Goal: Information Seeking & Learning: Check status

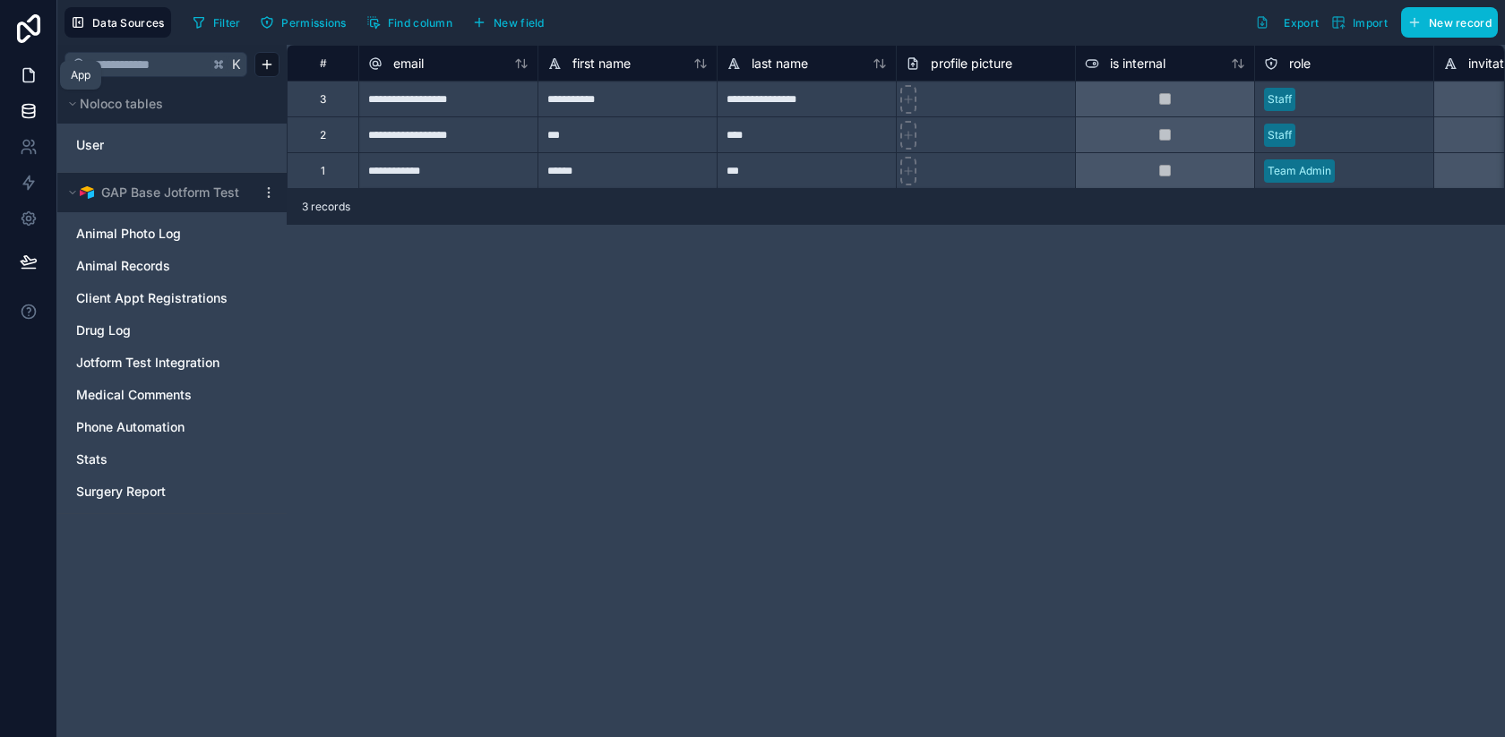
click at [20, 85] on link at bounding box center [28, 75] width 56 height 36
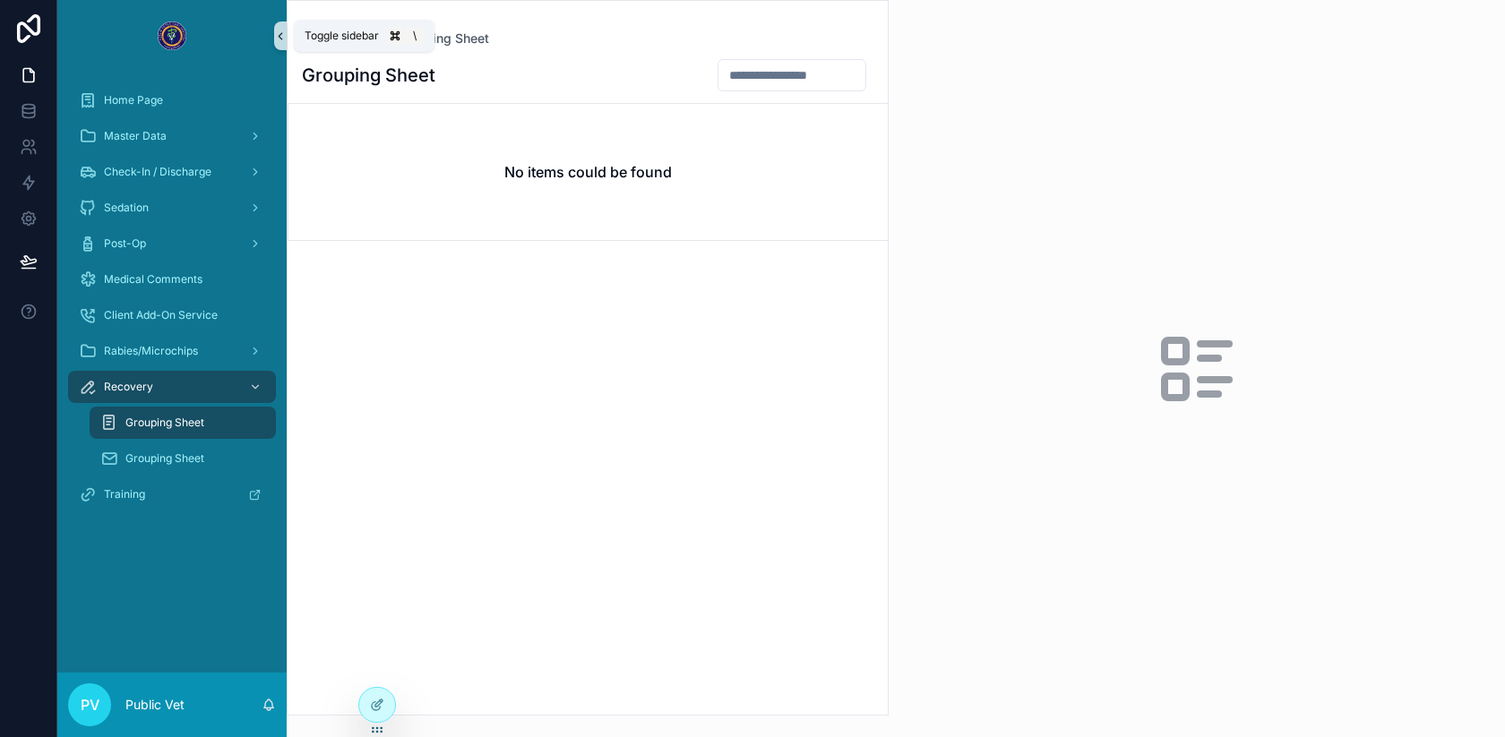
click at [284, 39] on icon "scrollable content" at bounding box center [280, 36] width 13 height 13
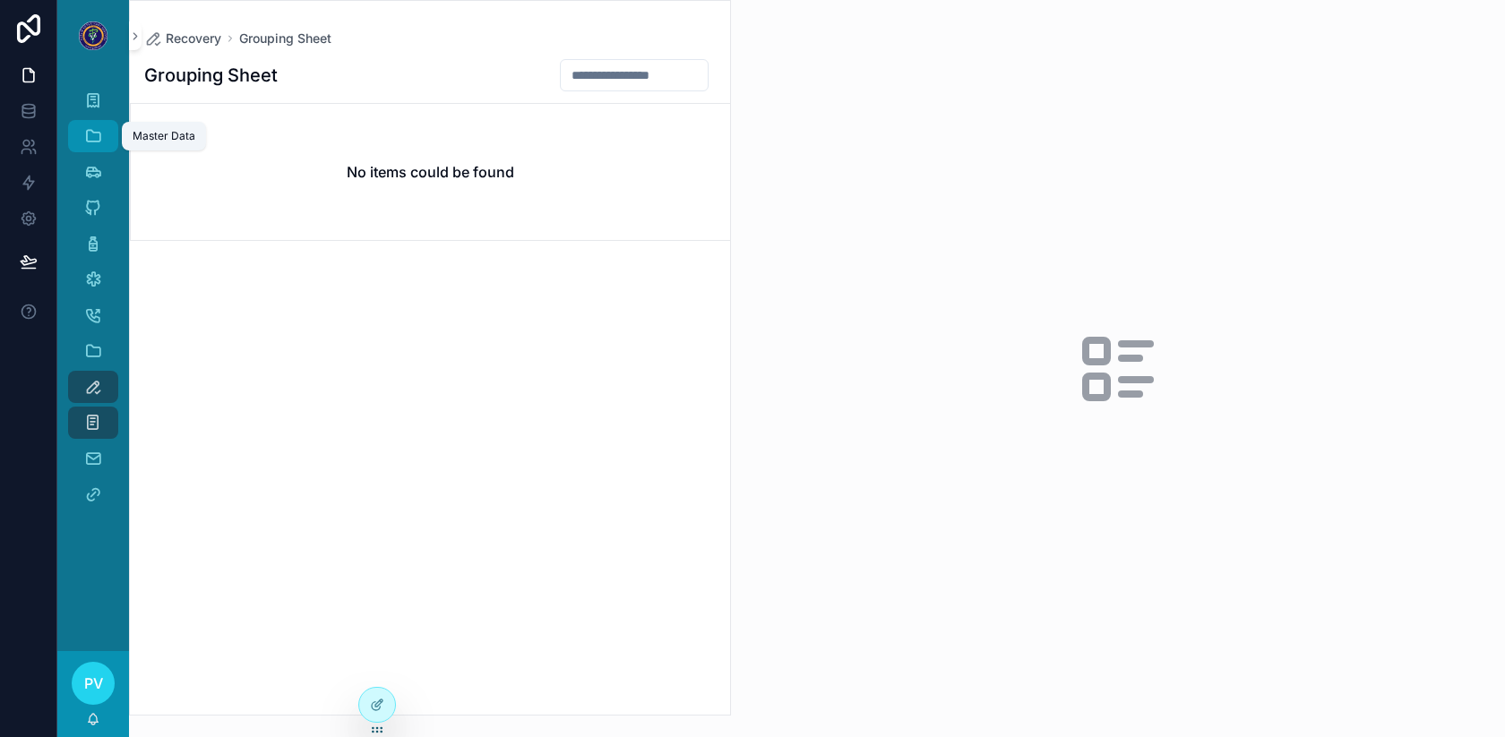
click at [93, 131] on icon "scrollable content" at bounding box center [93, 136] width 18 height 18
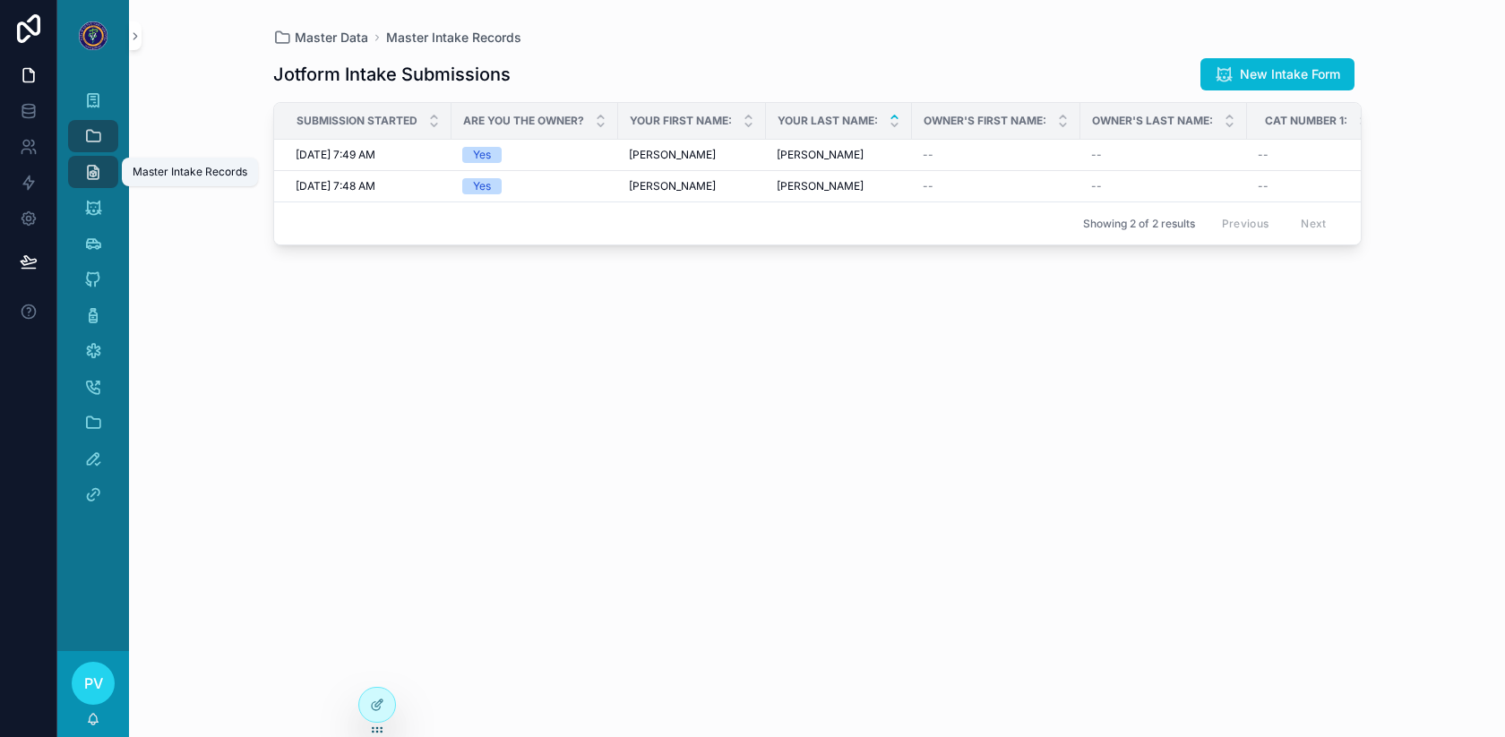
click at [88, 172] on icon "scrollable content" at bounding box center [93, 172] width 18 height 18
click at [100, 206] on icon "scrollable content" at bounding box center [93, 208] width 18 height 18
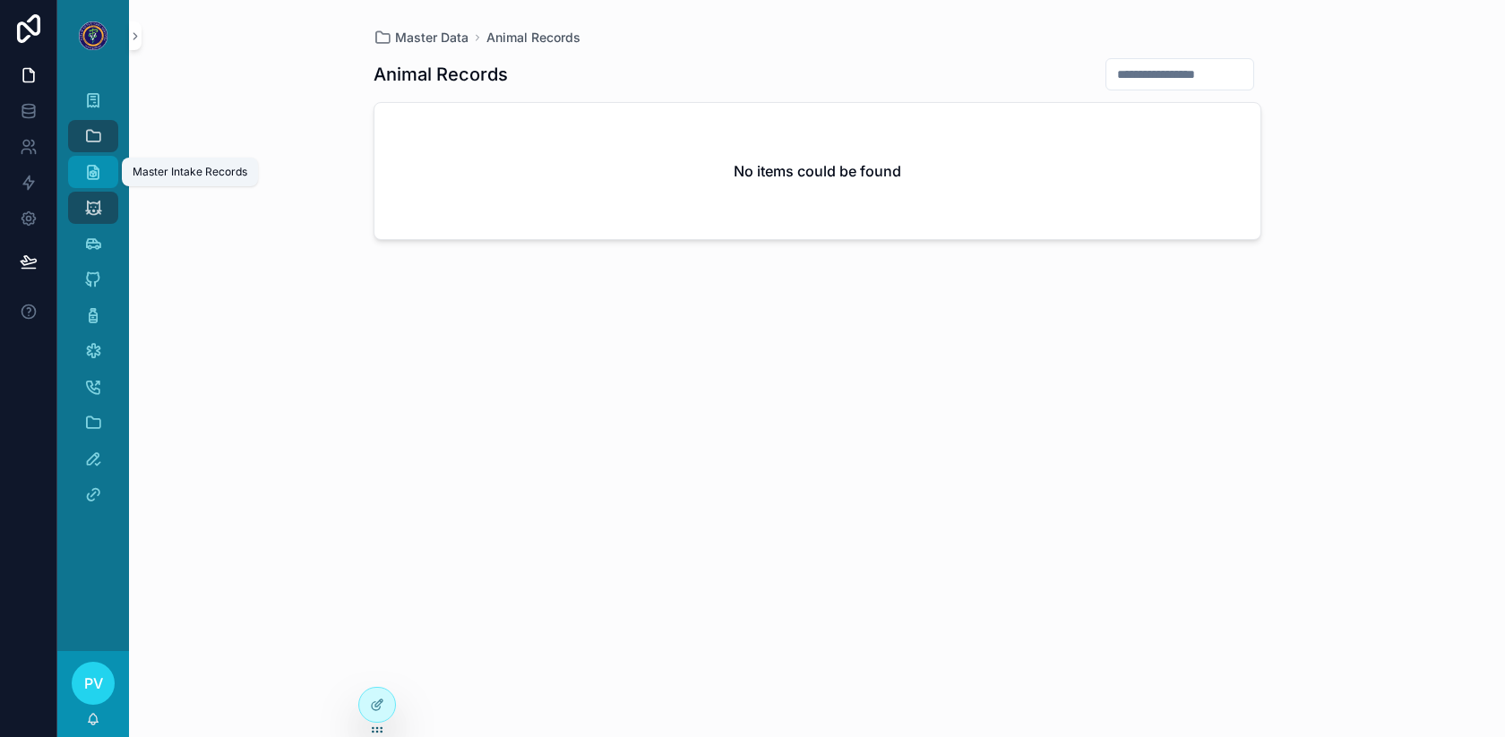
click at [93, 181] on div "Master Intake Records" at bounding box center [93, 172] width 29 height 29
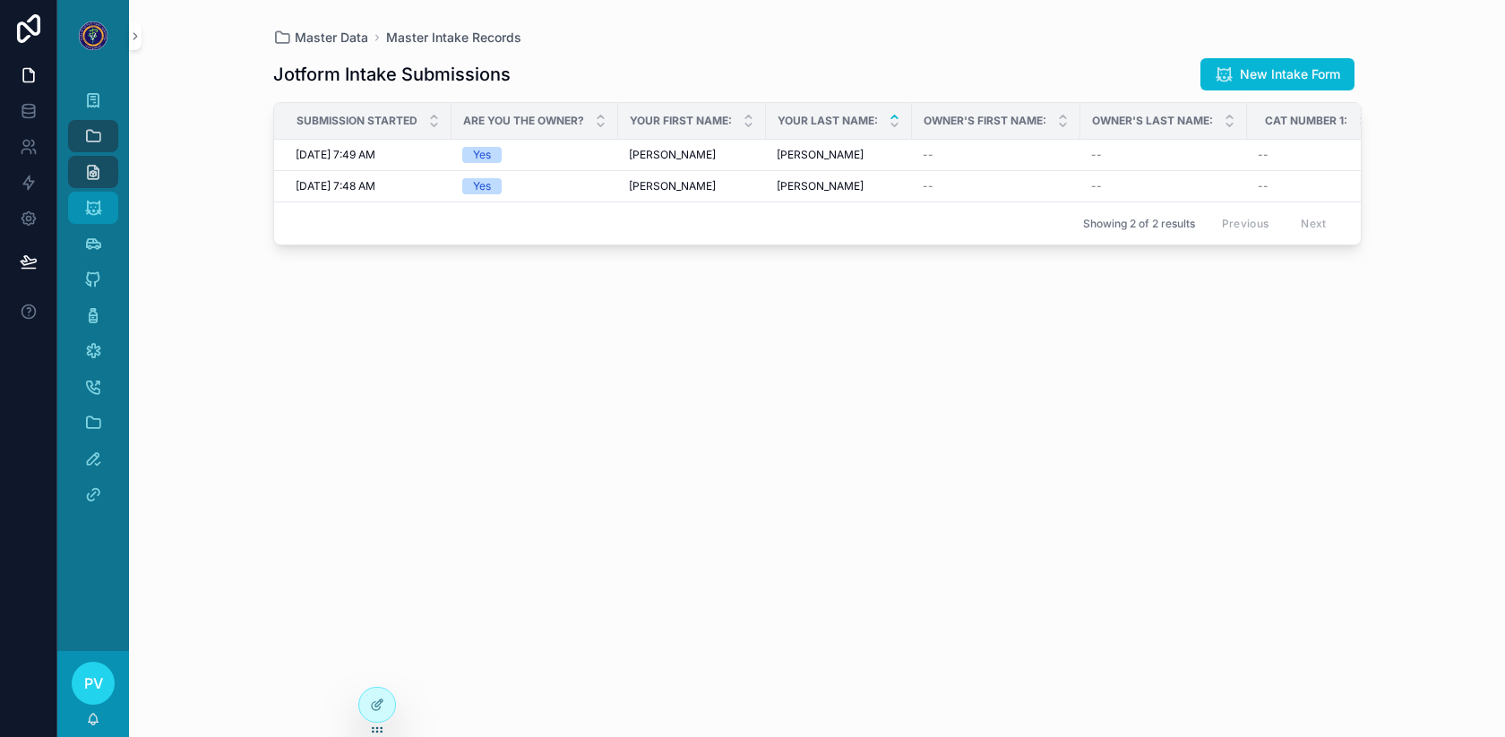
click at [68, 205] on link "Animal Records" at bounding box center [93, 208] width 50 height 32
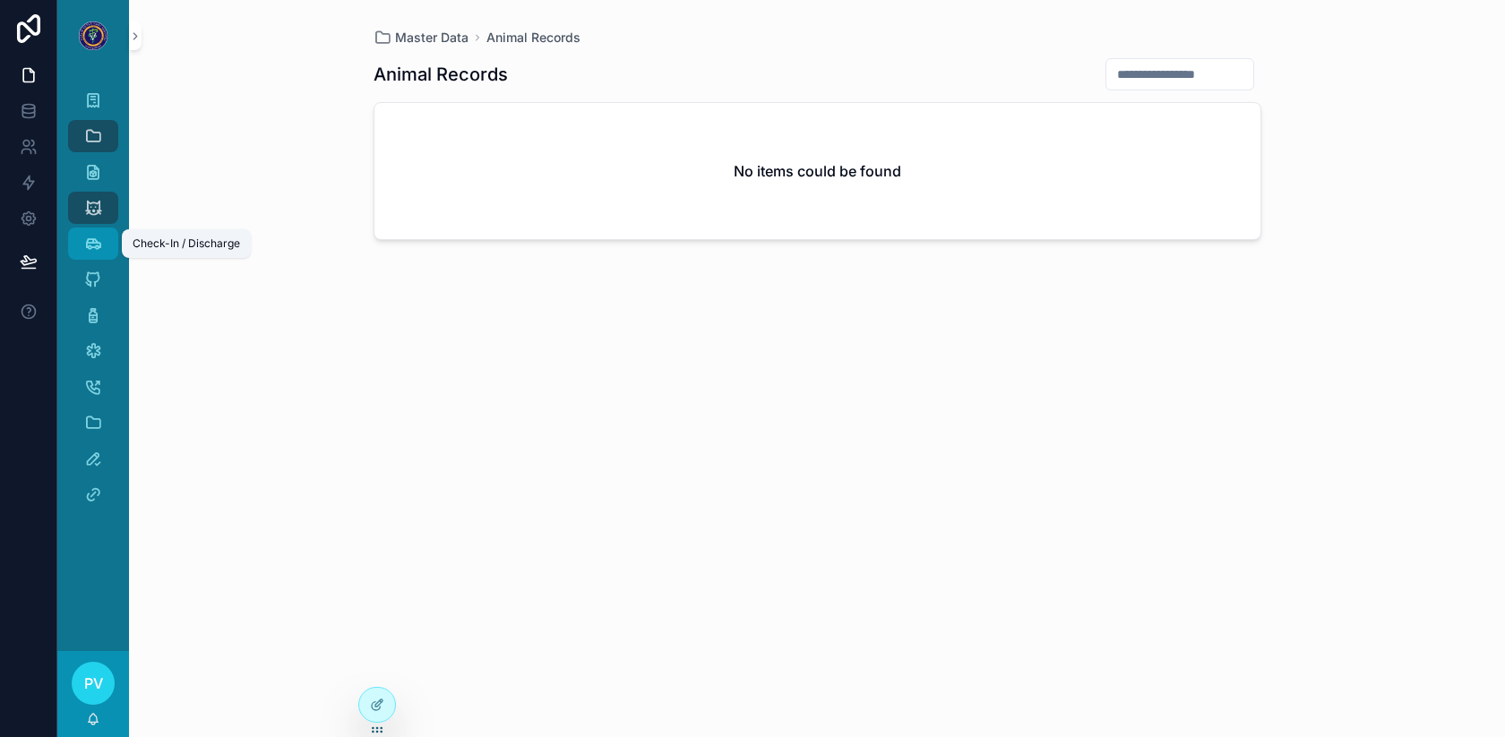
click at [102, 256] on div "Check-In / Discharge" at bounding box center [93, 243] width 29 height 29
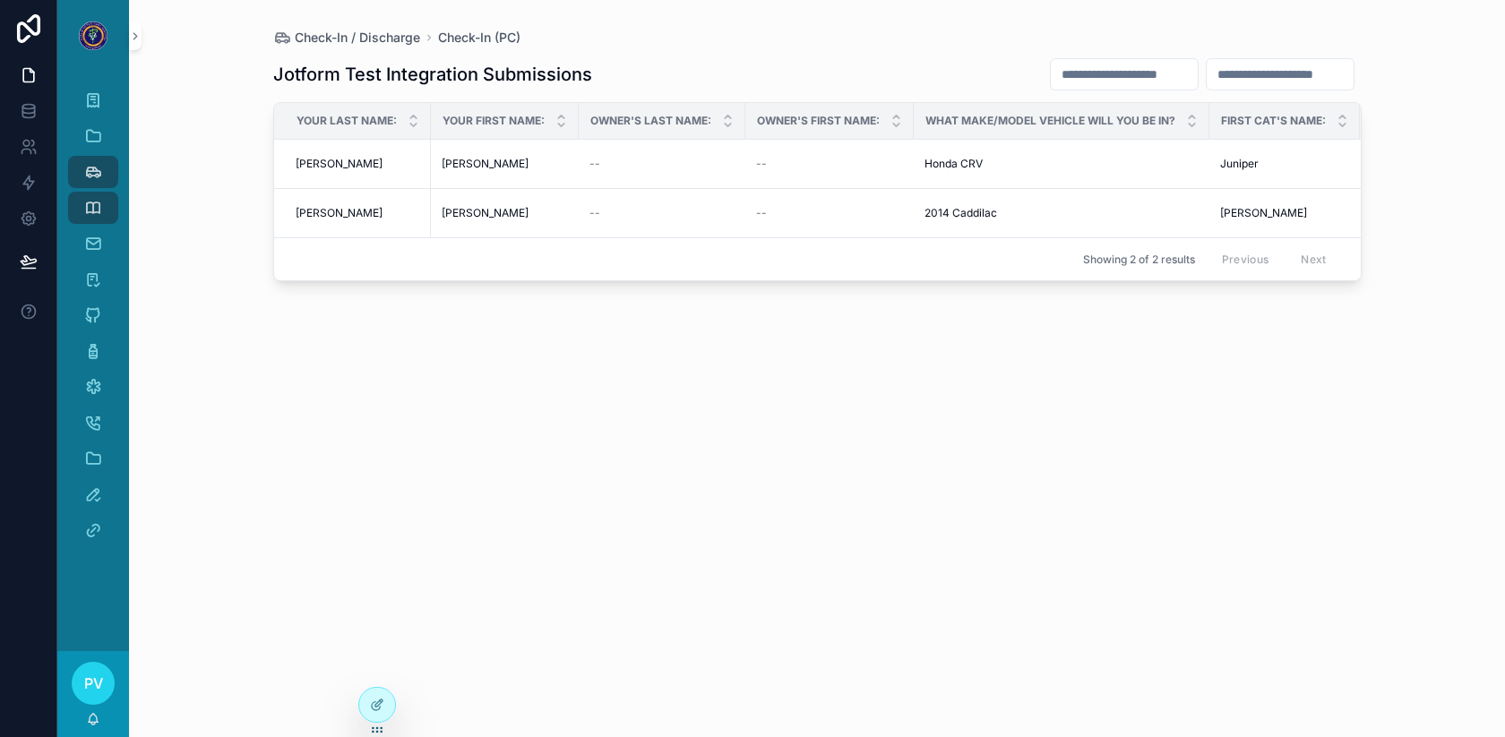
click at [691, 39] on div "Check-In / Discharge Check-In (PC)" at bounding box center [817, 38] width 1089 height 18
click at [803, 97] on div "Jotform Test Integration Submissions Your Last Name: Your First Name: Owner's L…" at bounding box center [817, 381] width 1089 height 669
click at [98, 177] on icon "scrollable content" at bounding box center [93, 172] width 18 height 18
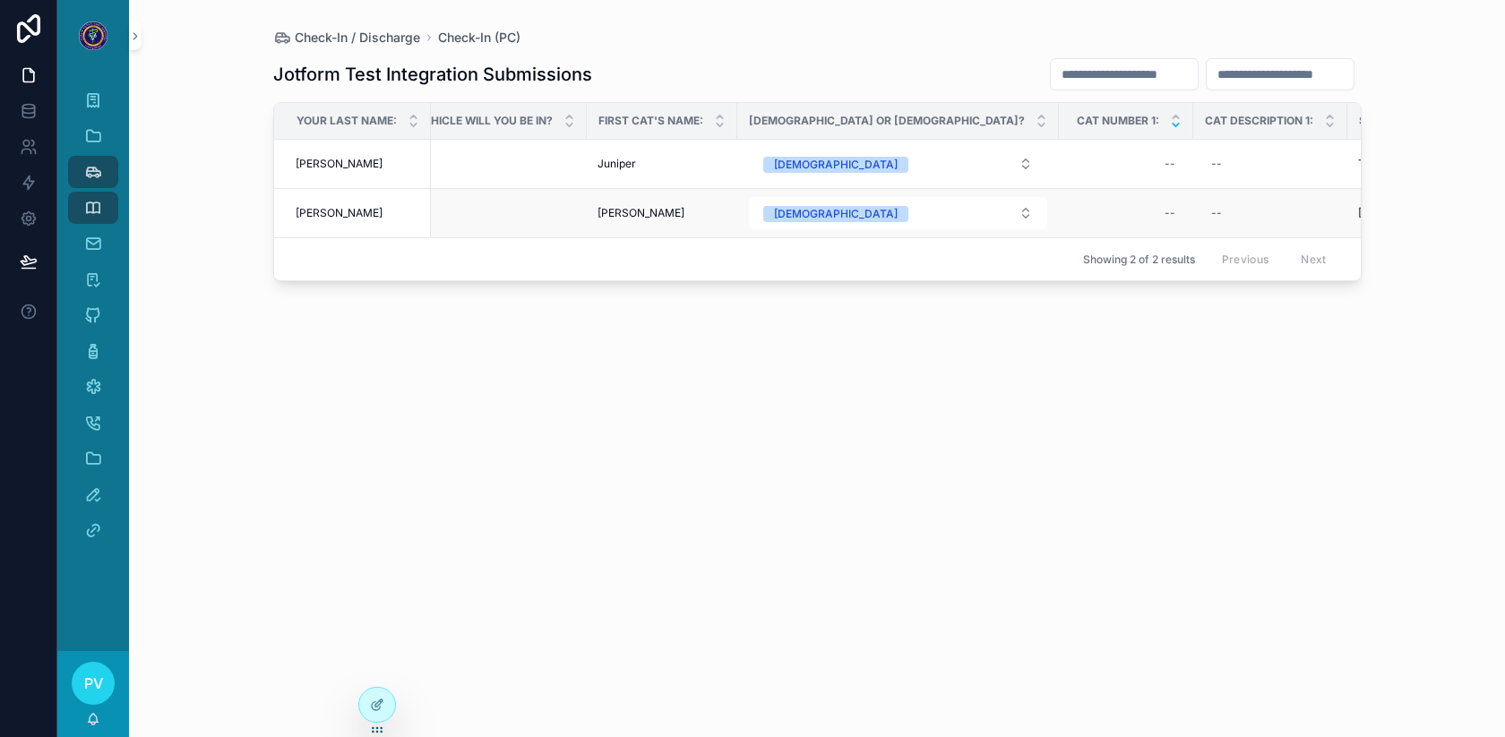
scroll to position [0, 636]
click at [954, 74] on div "Jotform Test Integration Submissions" at bounding box center [817, 74] width 1089 height 34
click at [93, 363] on div "Post-Op" at bounding box center [93, 351] width 29 height 29
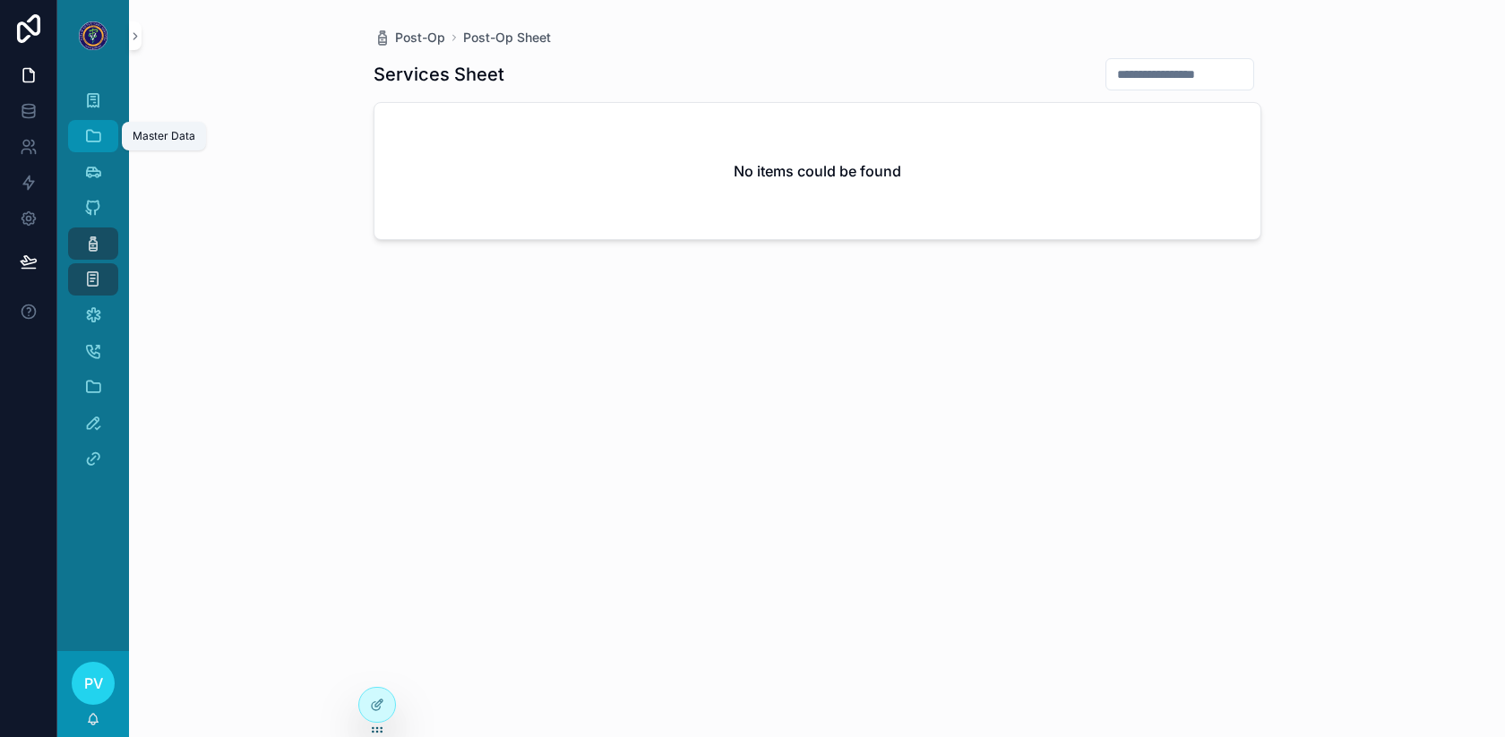
click at [98, 133] on icon "scrollable content" at bounding box center [93, 136] width 18 height 18
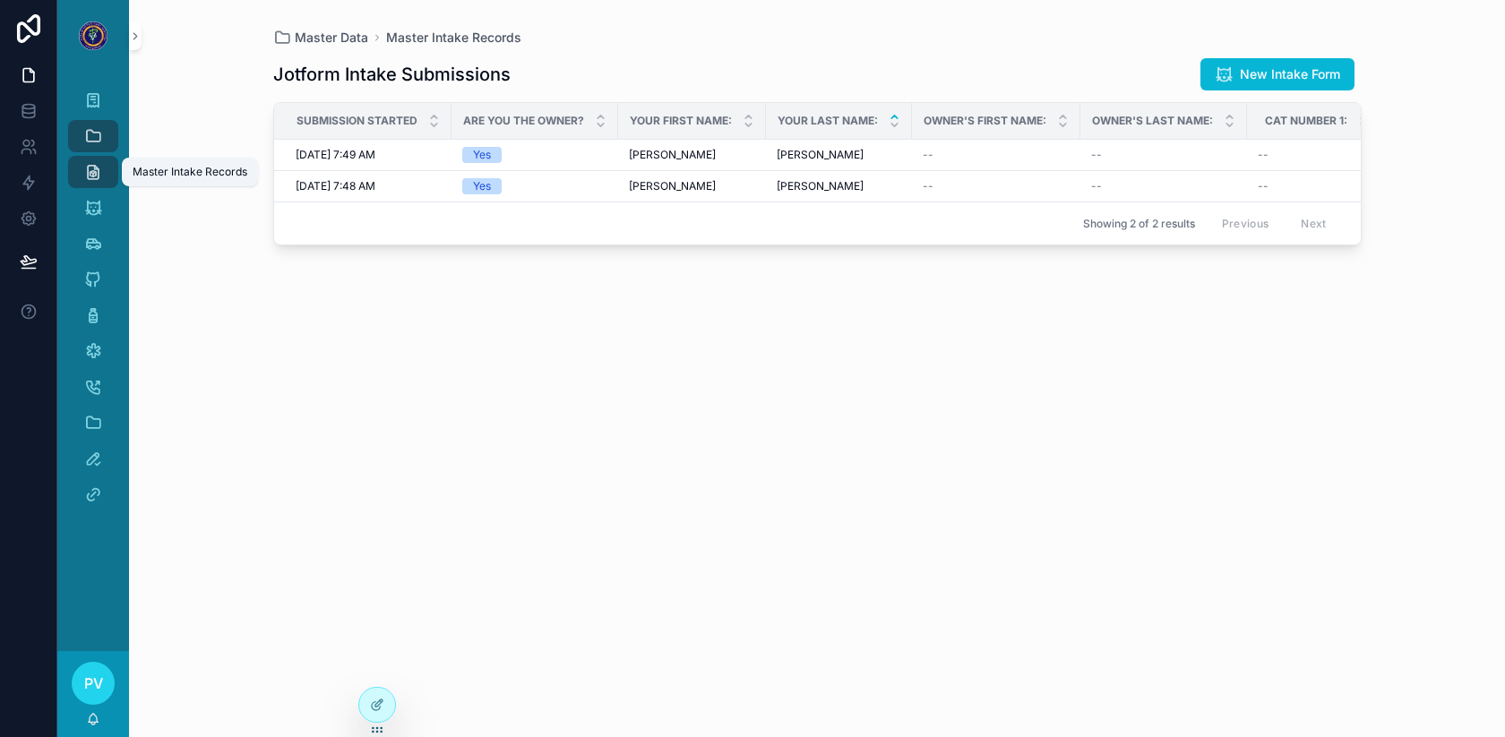
click at [98, 174] on icon "scrollable content" at bounding box center [93, 172] width 18 height 18
click at [94, 243] on icon "scrollable content" at bounding box center [93, 244] width 18 height 18
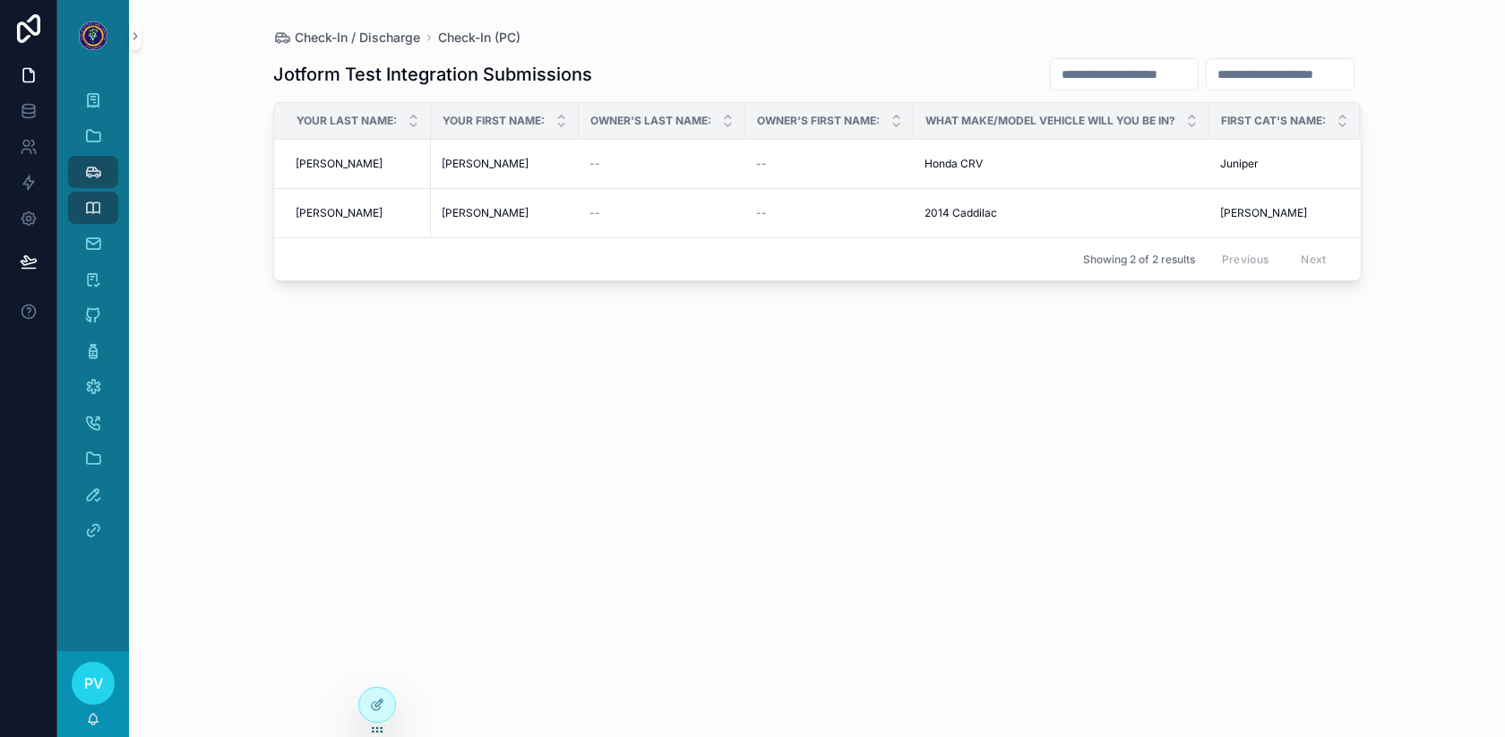
click at [201, 143] on div "Check-In / Discharge Check-In (PC) Jotform Test Integration Submissions Your La…" at bounding box center [817, 368] width 1376 height 737
click at [174, 236] on div "Check-In / Discharge Check-In (PC) Jotform Test Integration Submissions Your La…" at bounding box center [817, 368] width 1376 height 737
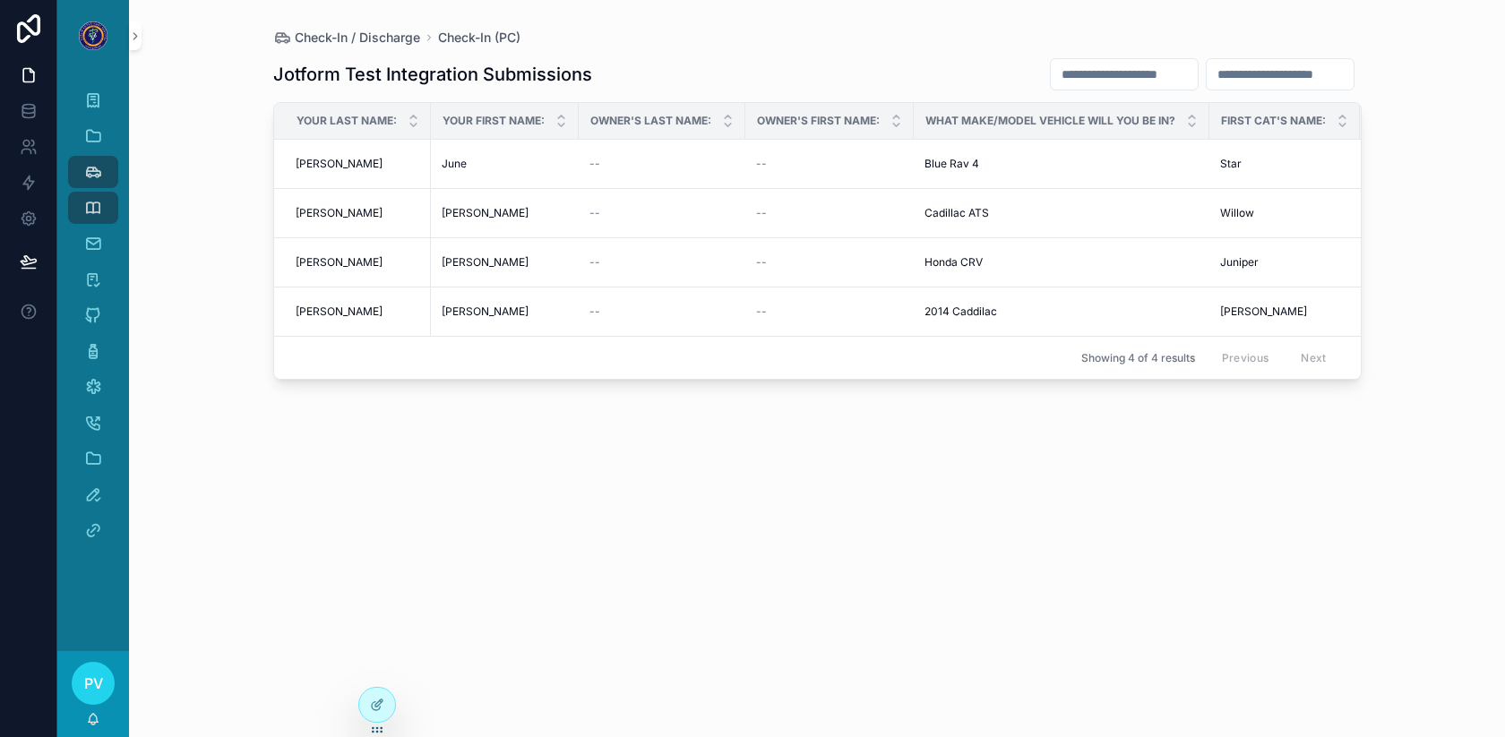
click at [670, 66] on div "Jotform Test Integration Submissions" at bounding box center [817, 74] width 1089 height 34
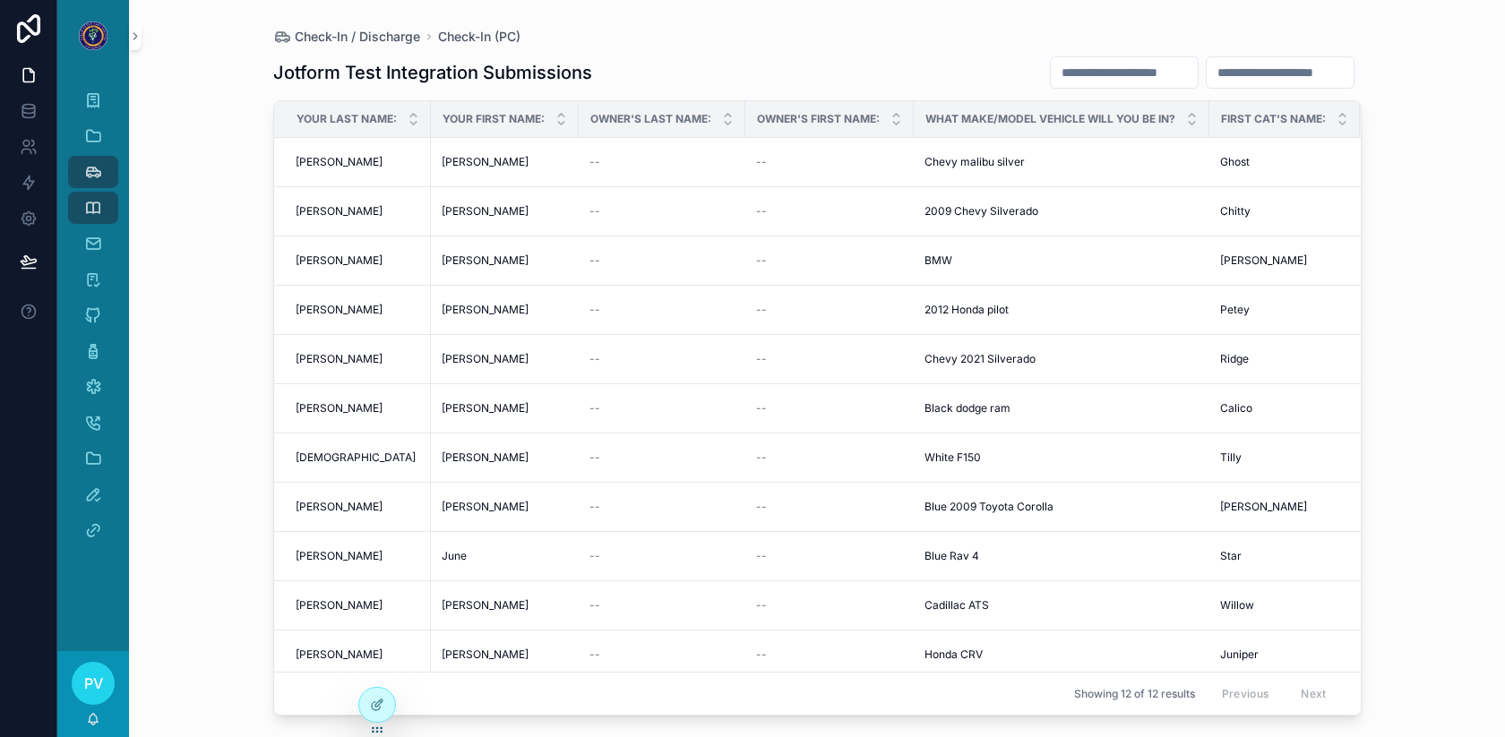
click at [614, 105] on div "Owner's Last Name:" at bounding box center [662, 119] width 165 height 34
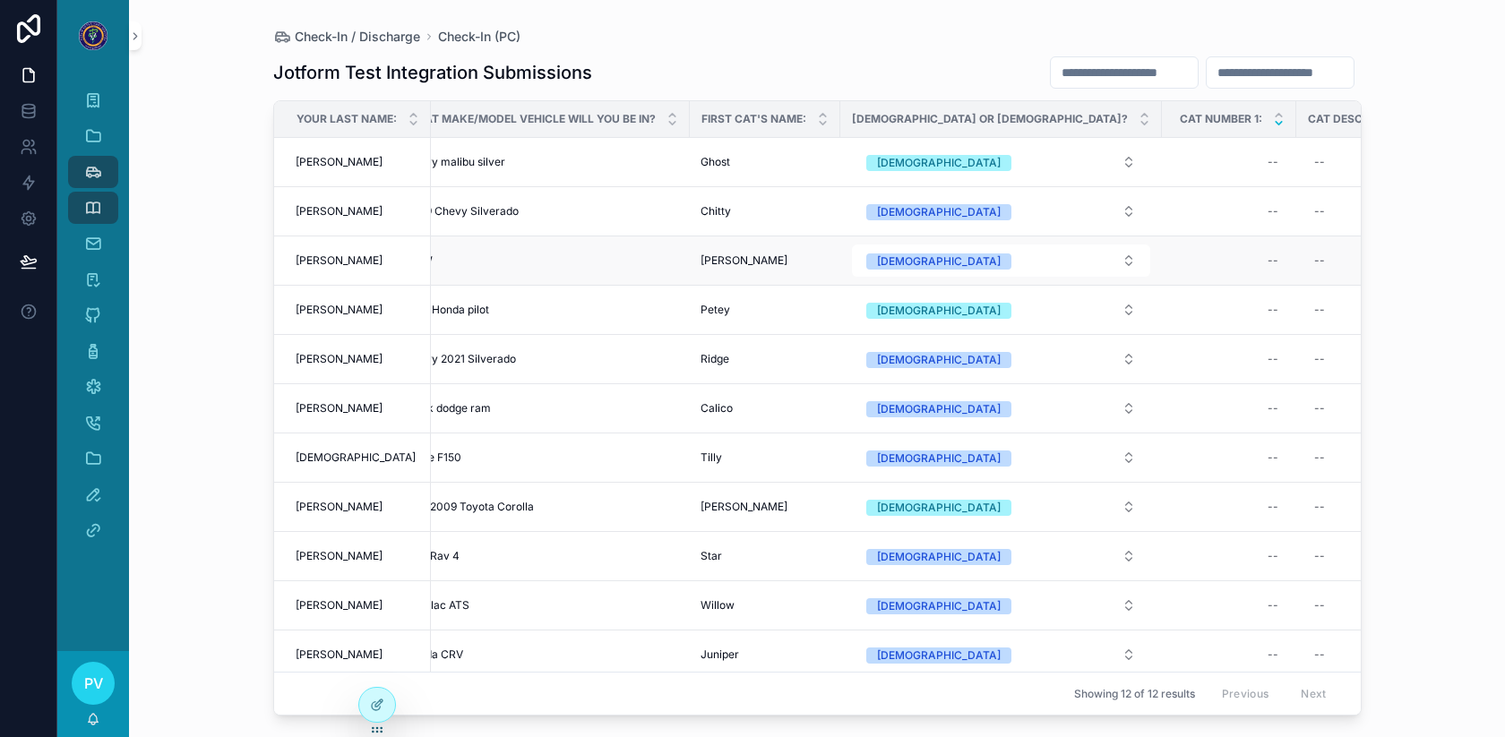
scroll to position [0, 526]
click at [1167, 263] on div "--" at bounding box center [1223, 260] width 113 height 29
type input "*"
click at [1312, 283] on icon "scrollable content" at bounding box center [1308, 286] width 14 height 14
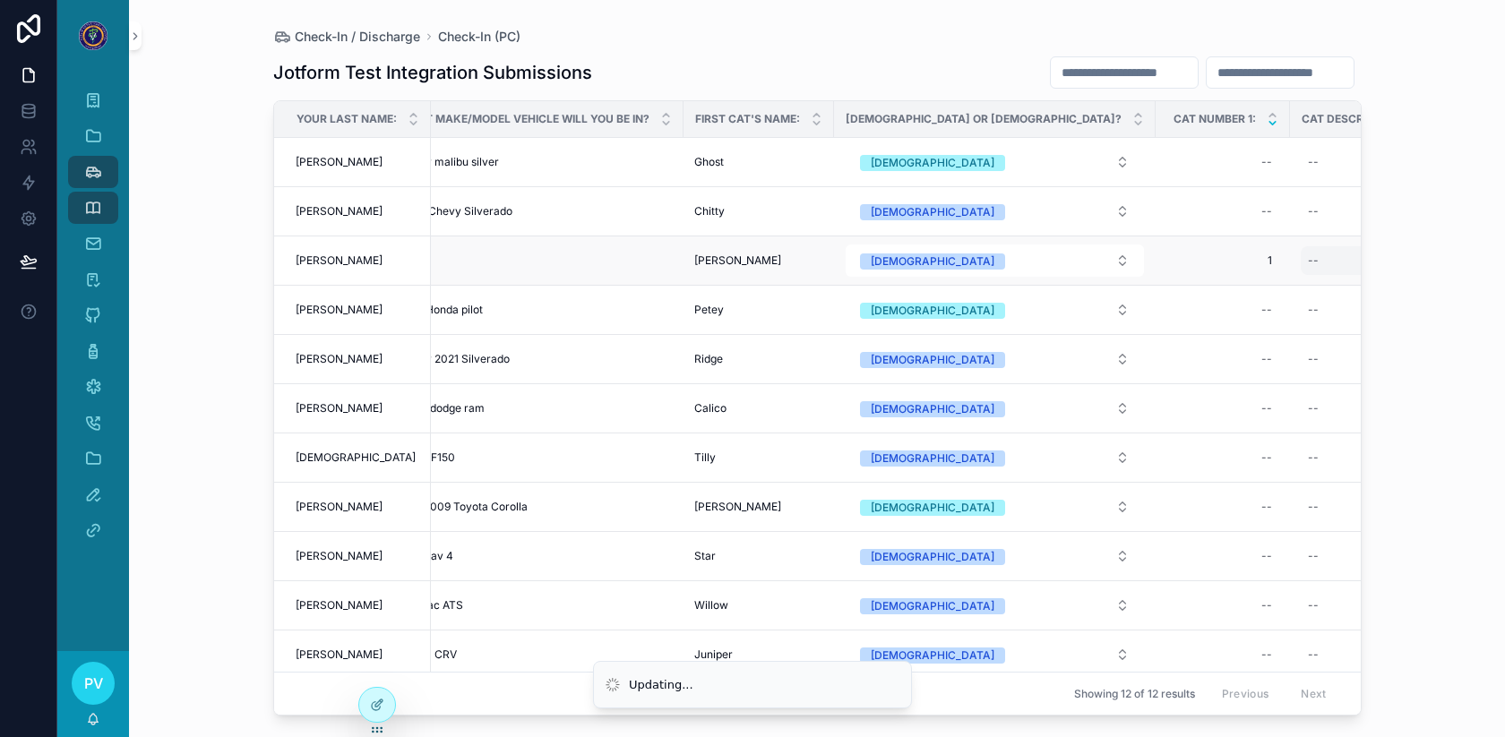
click at [1301, 263] on div "--" at bounding box center [1367, 260] width 133 height 29
type textarea "**********"
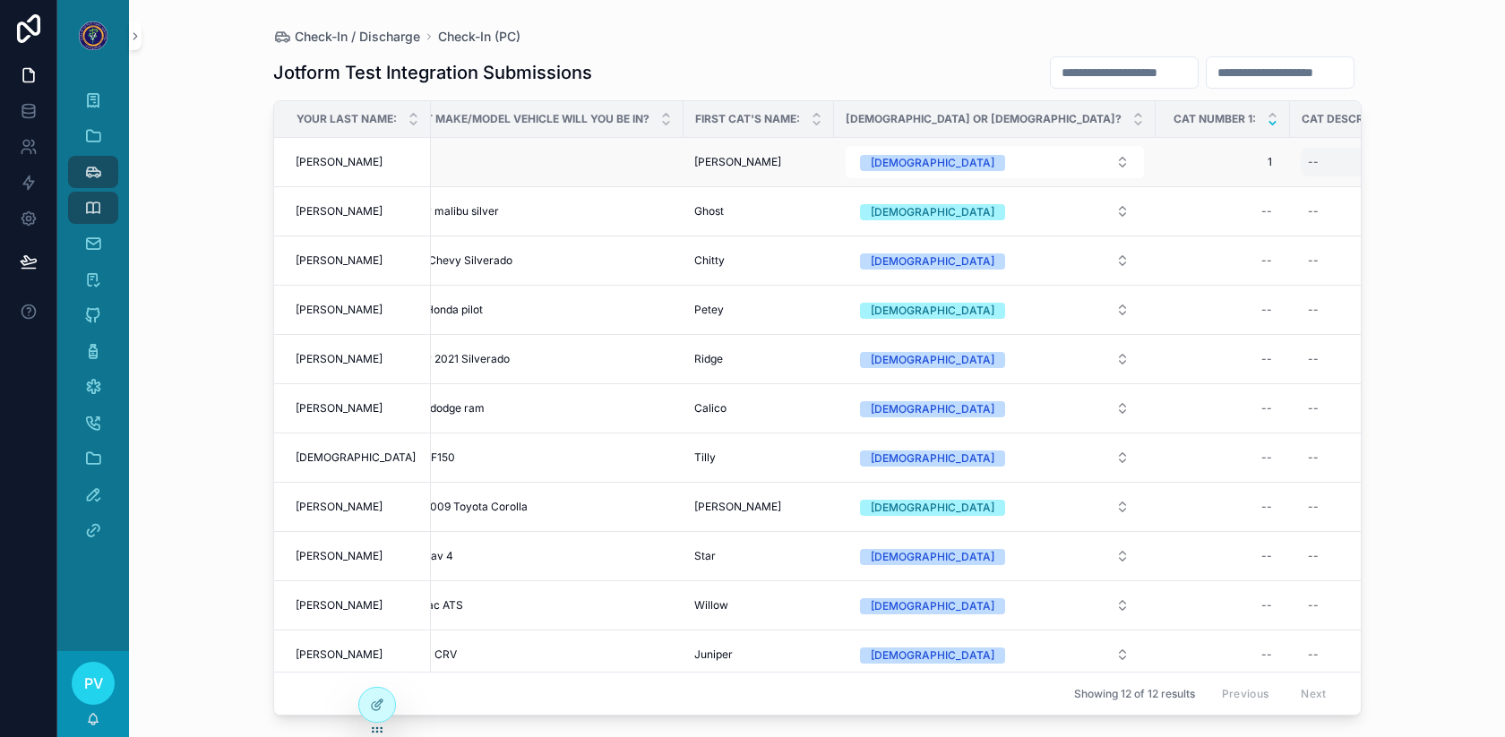
click at [1301, 156] on div "--" at bounding box center [1367, 162] width 133 height 29
click at [1233, 185] on textarea "**********" at bounding box center [1222, 200] width 170 height 54
type textarea "**********"
click at [1355, 182] on icon "scrollable content" at bounding box center [1354, 187] width 14 height 14
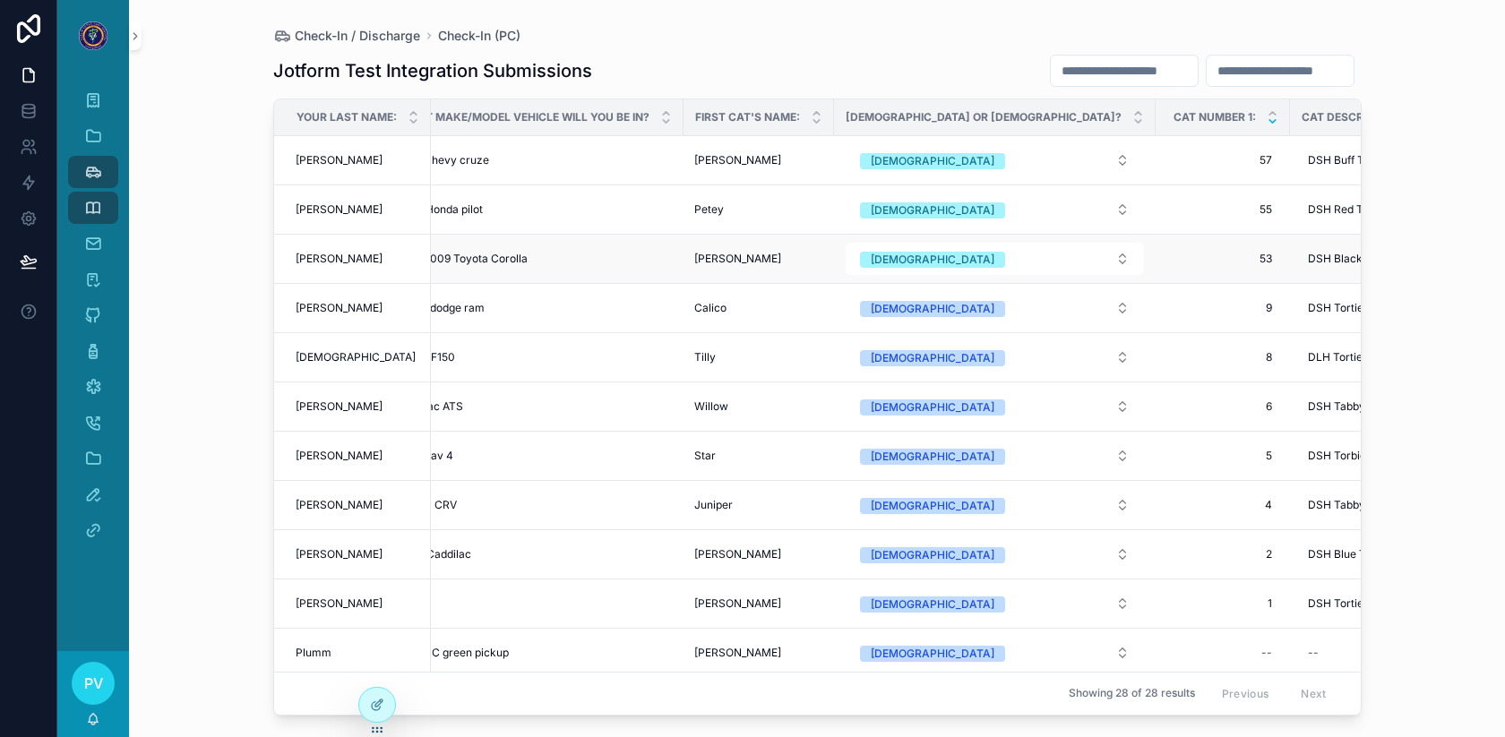
scroll to position [0, 0]
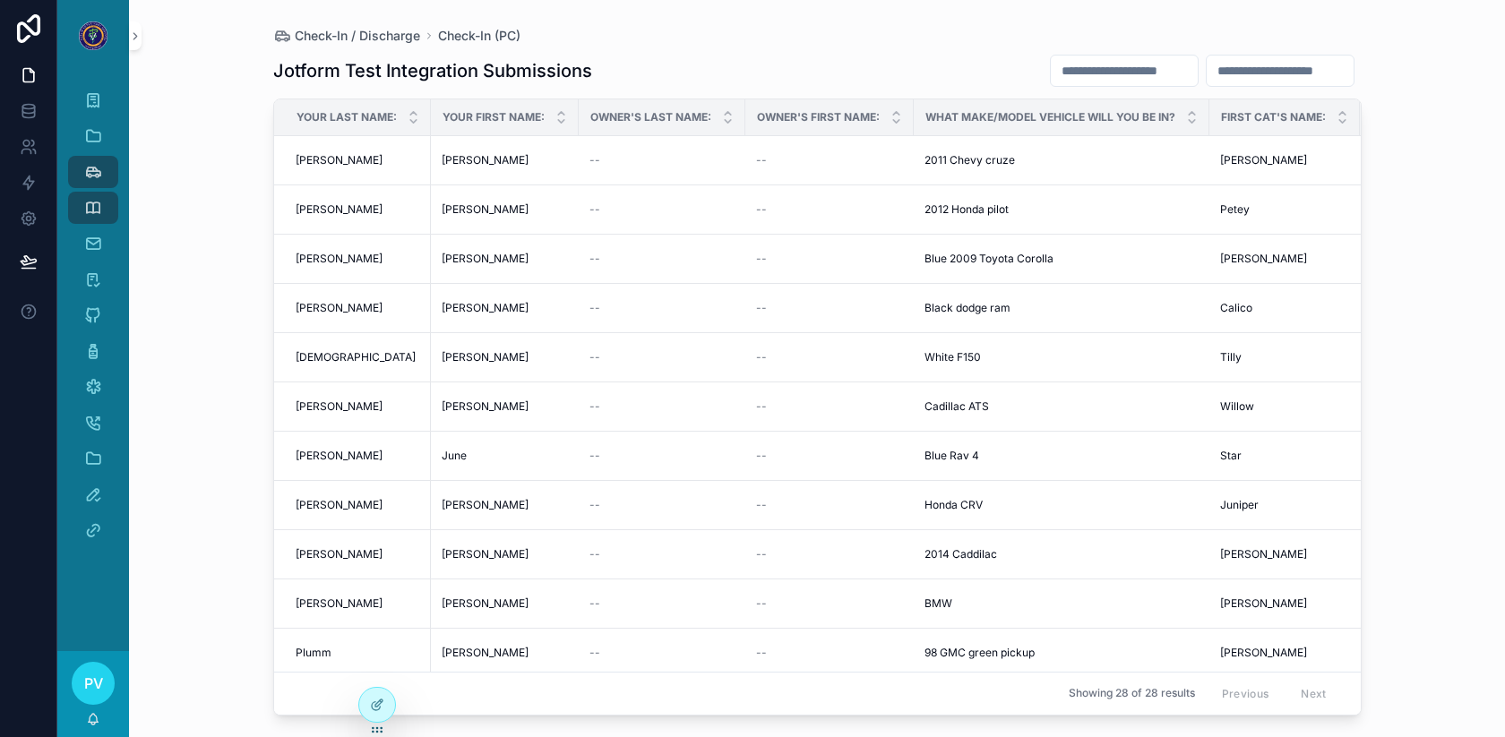
click at [160, 58] on div "Check-In / Discharge Check-In (PC) Jotform Test Integration Submissions Your La…" at bounding box center [817, 368] width 1376 height 737
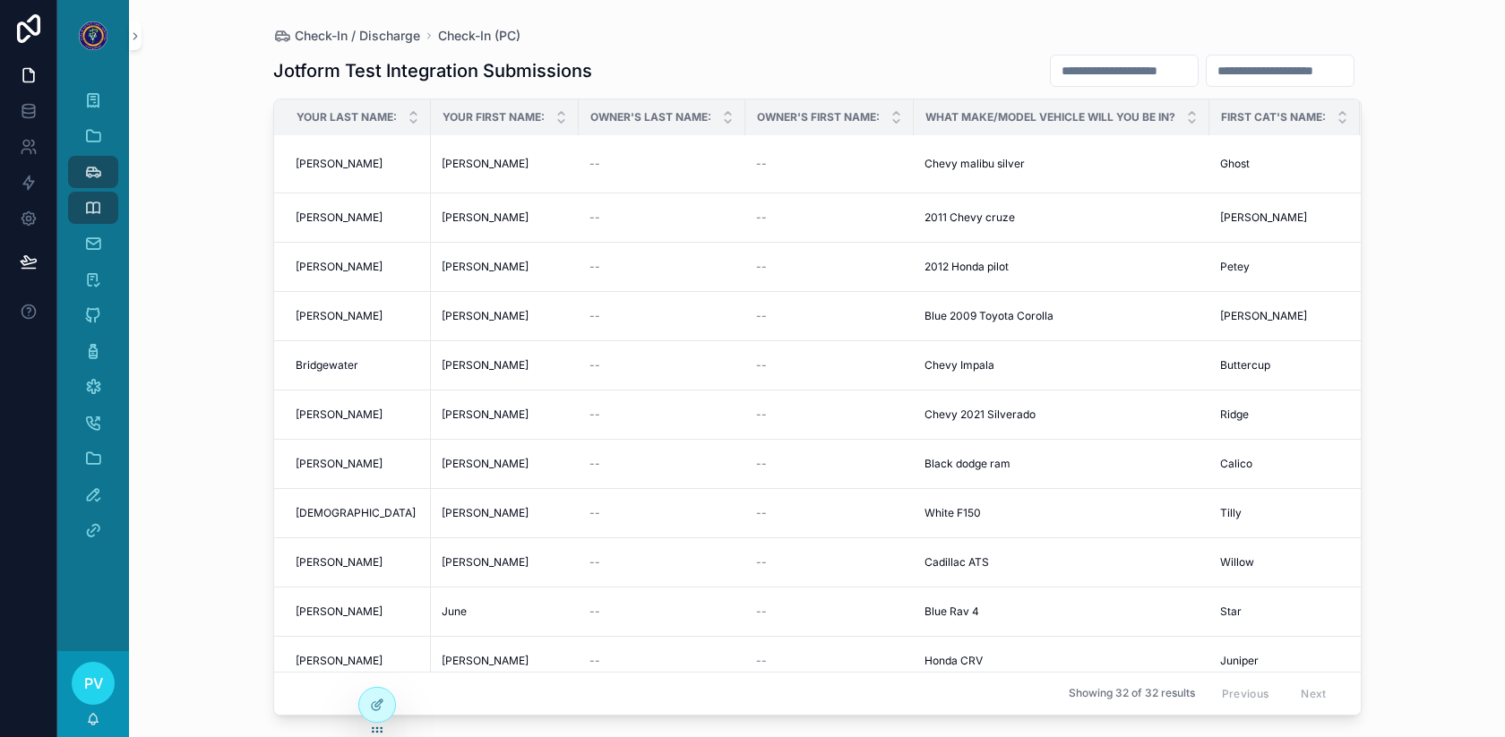
scroll to position [10, 0]
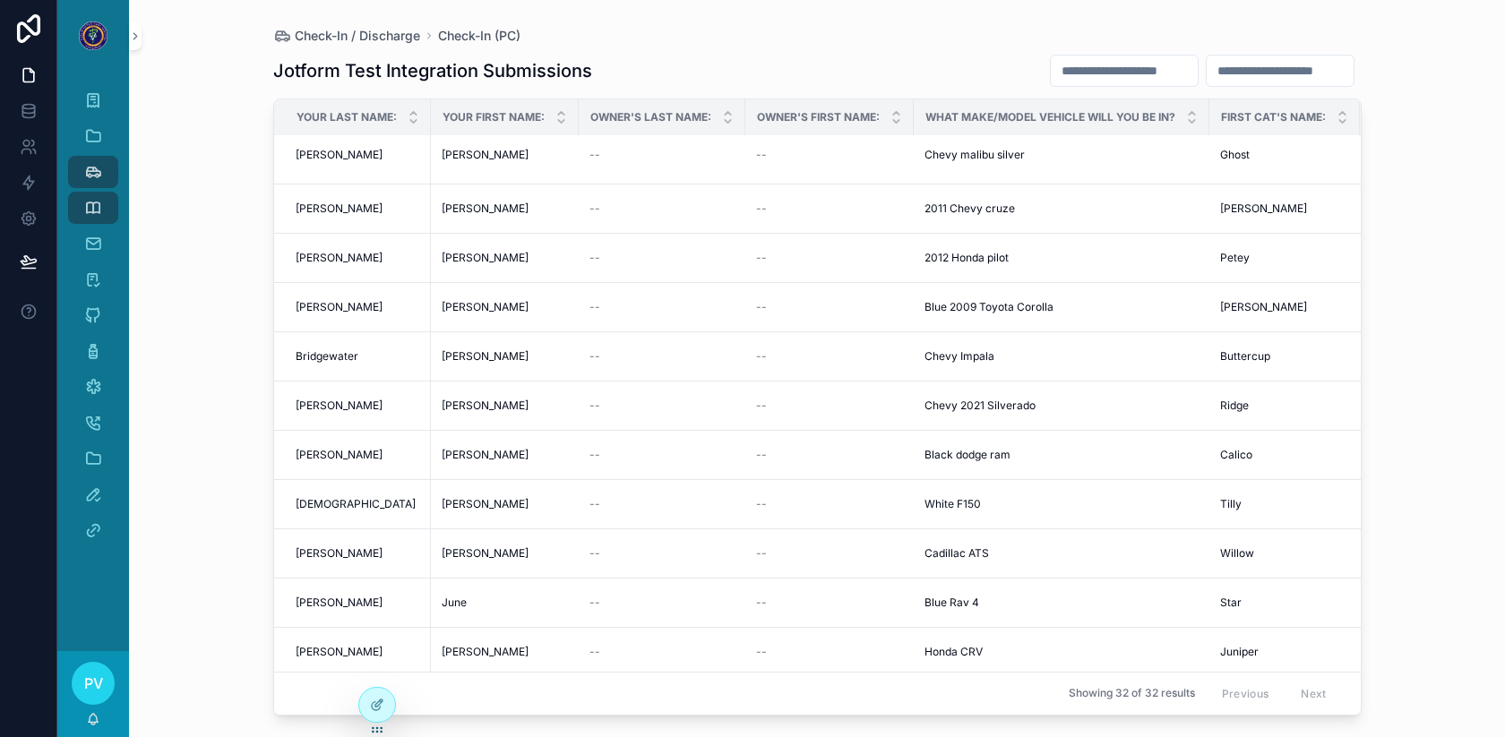
drag, startPoint x: 491, startPoint y: 390, endPoint x: 491, endPoint y: 375, distance: 15.2
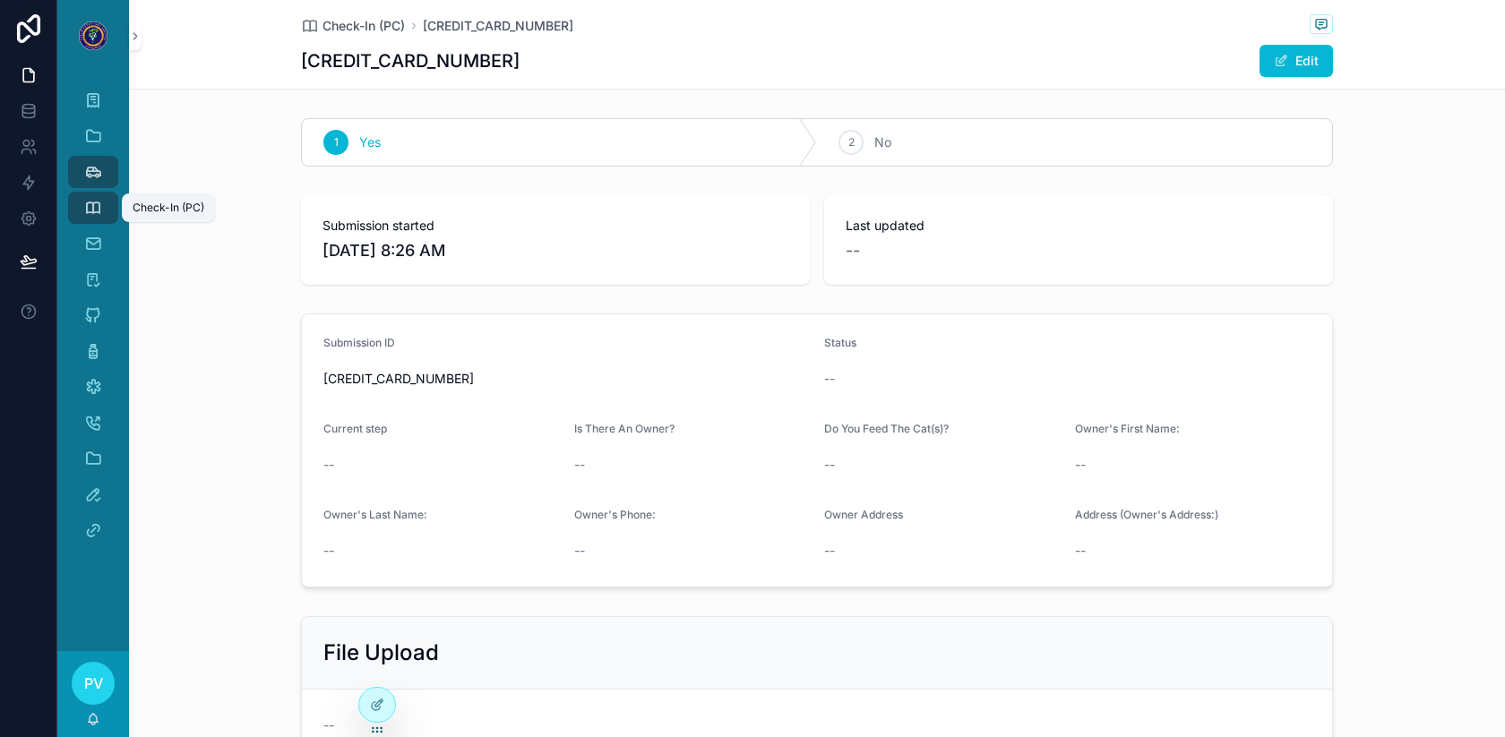
click at [103, 202] on div "Check-In (PC)" at bounding box center [93, 208] width 29 height 29
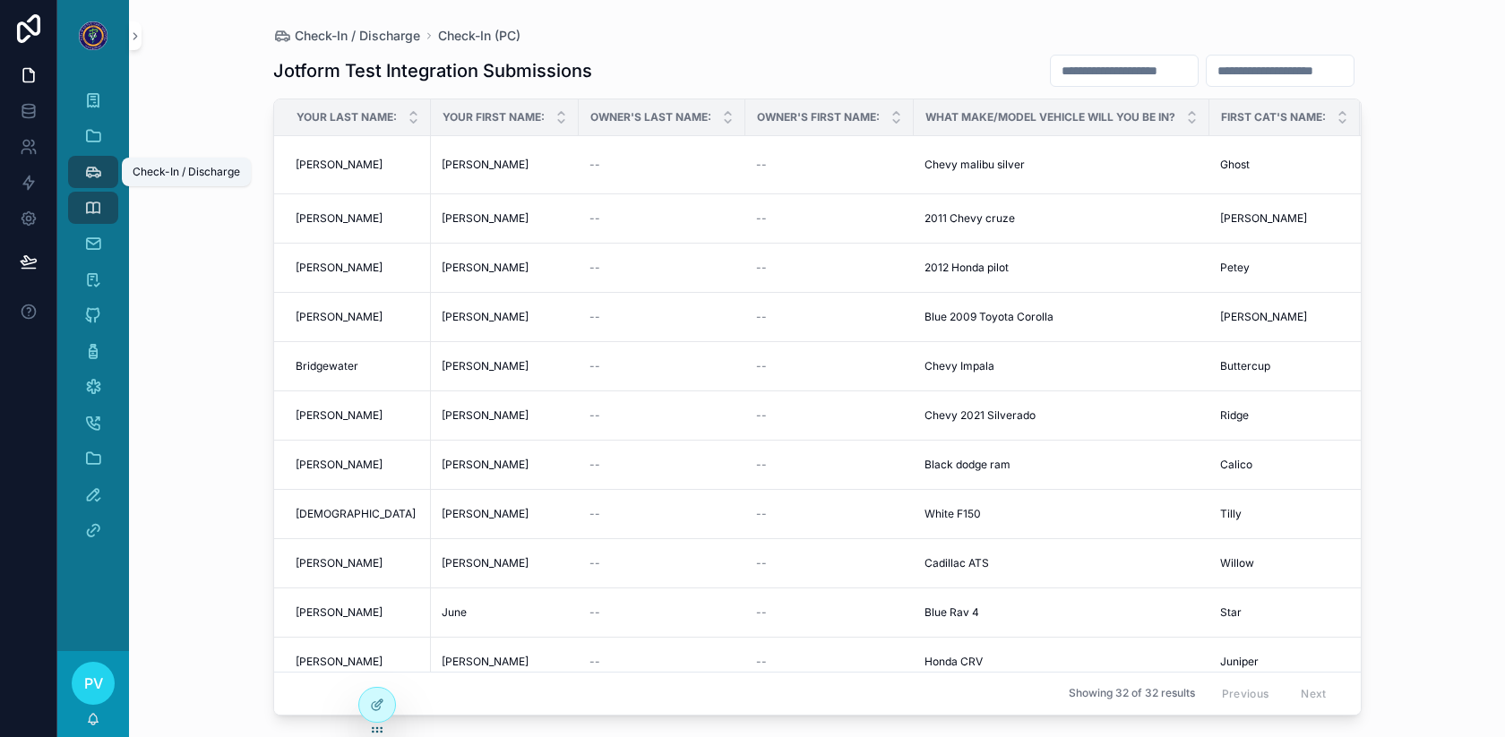
click at [104, 171] on div "Check-In / Discharge" at bounding box center [93, 172] width 29 height 29
click at [94, 209] on icon "scrollable content" at bounding box center [93, 208] width 18 height 18
click at [133, 33] on icon "scrollable content" at bounding box center [135, 36] width 13 height 13
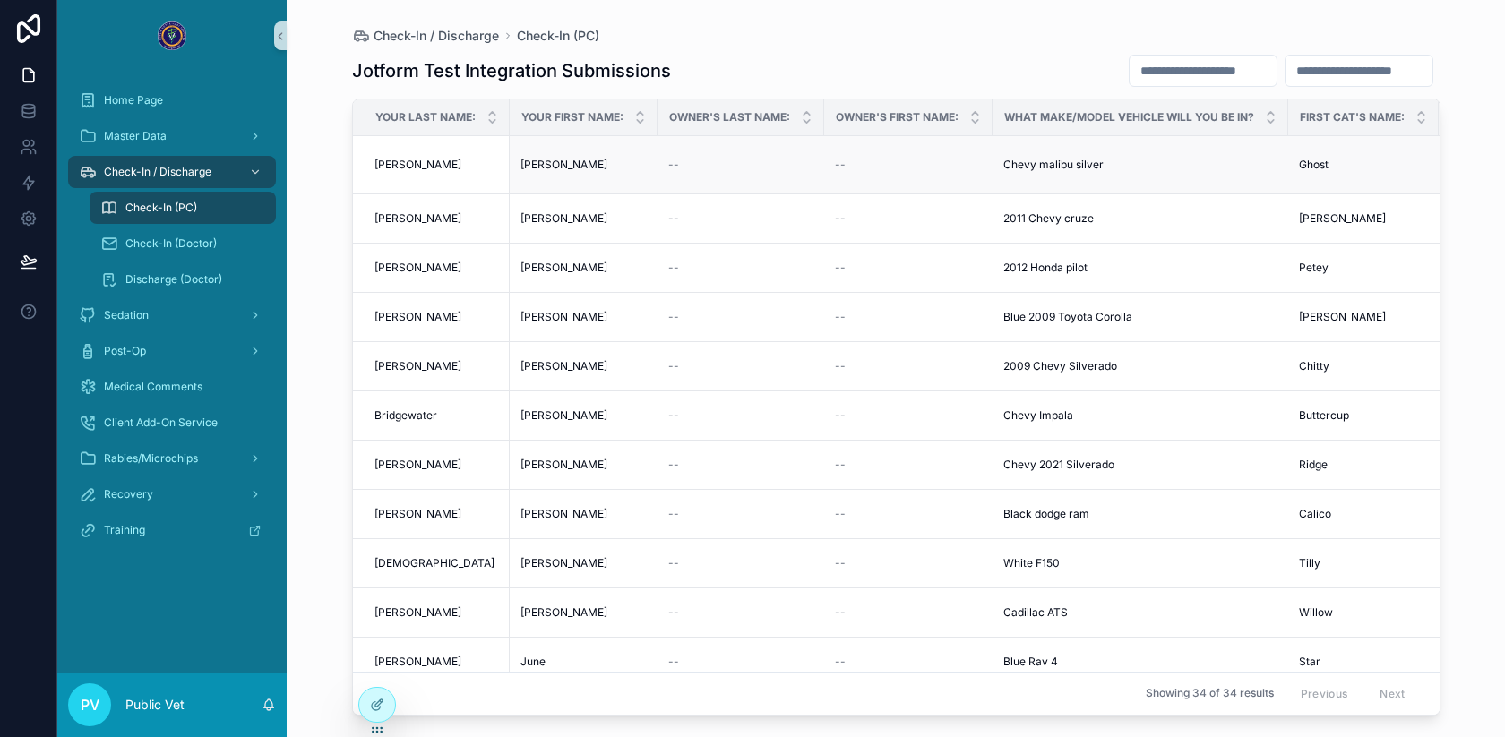
click at [598, 161] on div "[PERSON_NAME] [PERSON_NAME]" at bounding box center [584, 165] width 126 height 14
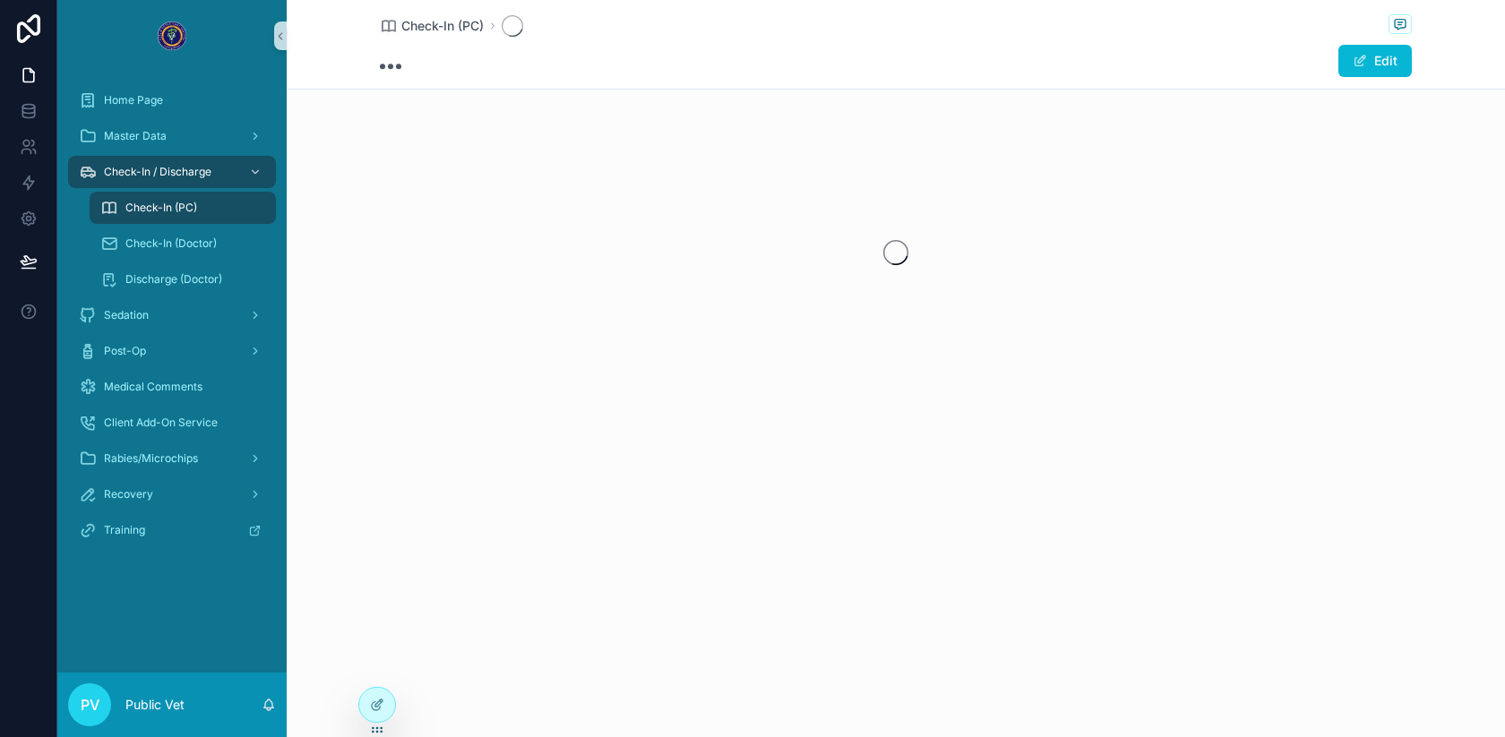
click at [598, 162] on div "scrollable content" at bounding box center [896, 252] width 1219 height 283
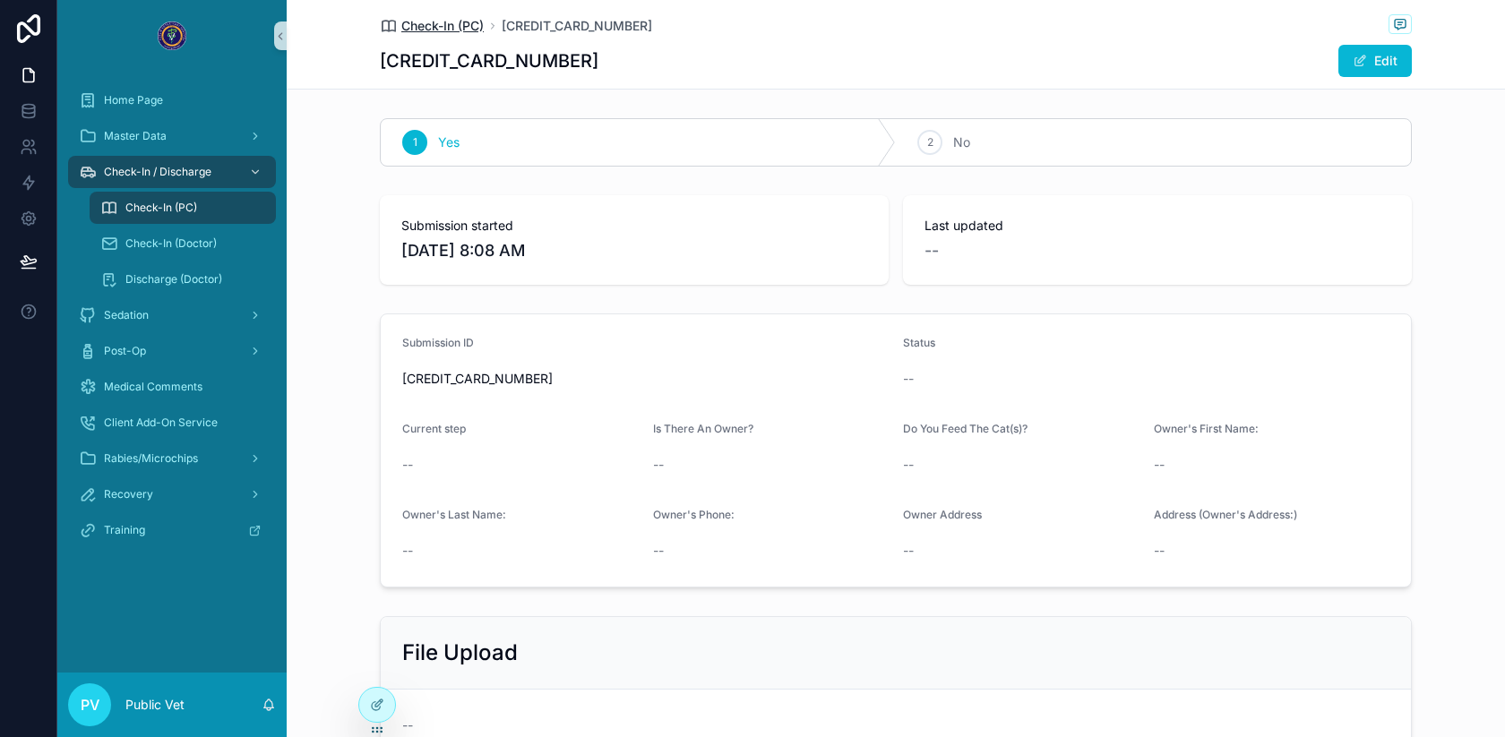
click at [431, 22] on span "Check-In (PC)" at bounding box center [442, 26] width 82 height 18
click at [453, 30] on span "Check-In (PC)" at bounding box center [442, 26] width 82 height 18
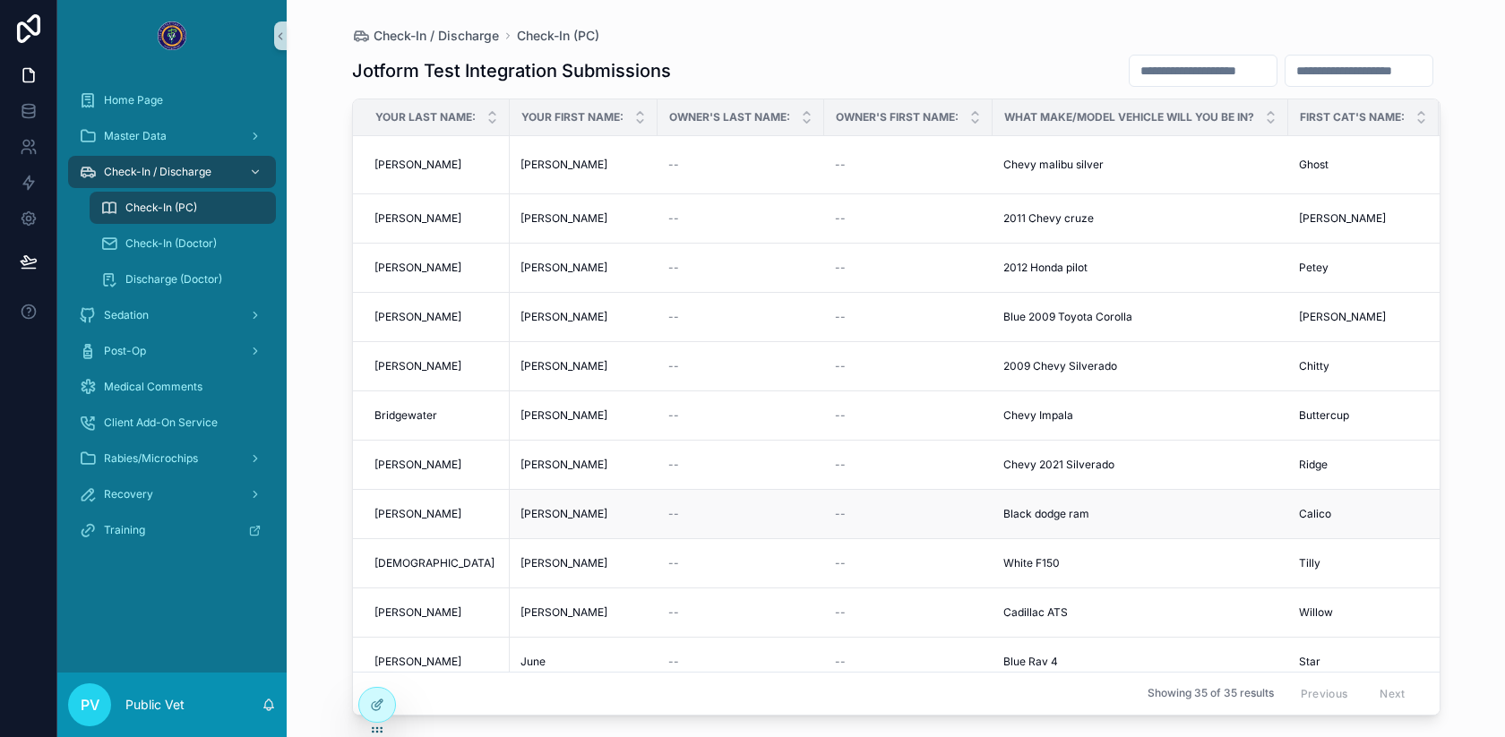
click at [583, 512] on div "[PERSON_NAME]" at bounding box center [584, 514] width 126 height 14
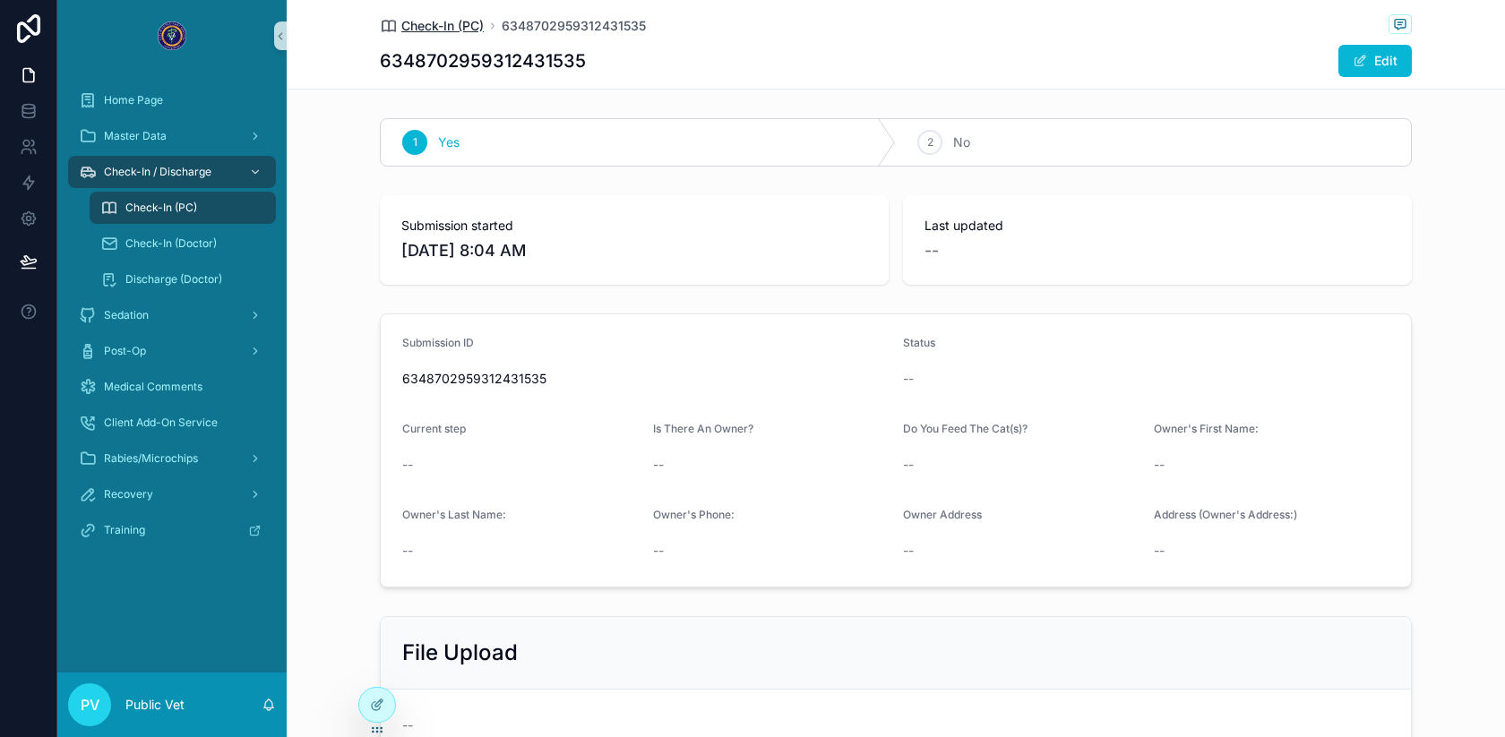
click at [410, 31] on span "Check-In (PC)" at bounding box center [442, 26] width 82 height 18
